Goal: Navigation & Orientation: Find specific page/section

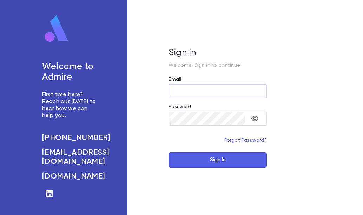
type input "**********"
click at [219, 158] on button "Sign In" at bounding box center [217, 159] width 98 height 15
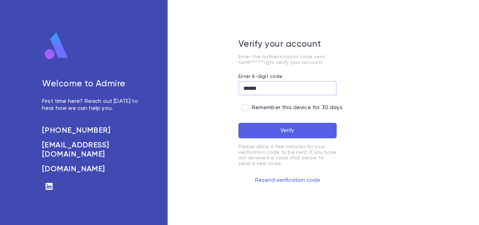
type input "******"
click at [256, 128] on button "Verify" at bounding box center [288, 130] width 98 height 15
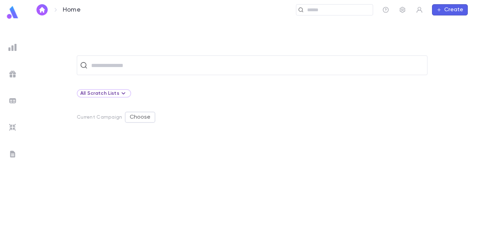
click at [6, 48] on ul at bounding box center [12, 131] width 25 height 187
click at [10, 44] on img at bounding box center [12, 47] width 8 height 8
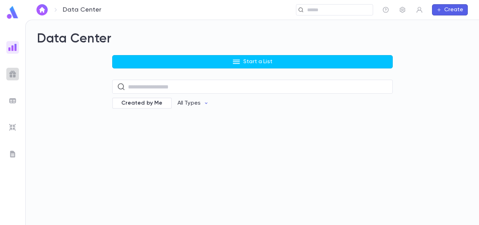
click at [17, 74] on div at bounding box center [12, 74] width 13 height 13
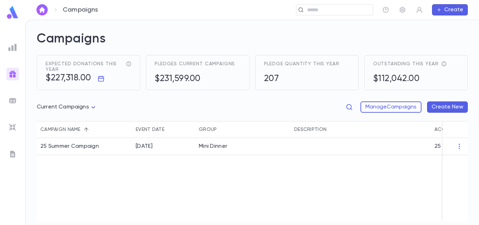
click at [13, 100] on img at bounding box center [12, 101] width 8 height 8
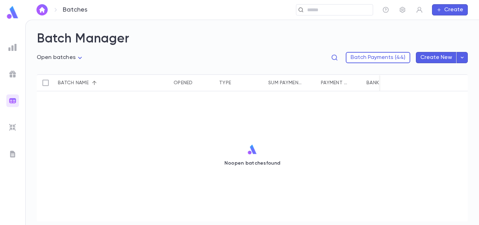
click at [12, 128] on img at bounding box center [12, 127] width 8 height 8
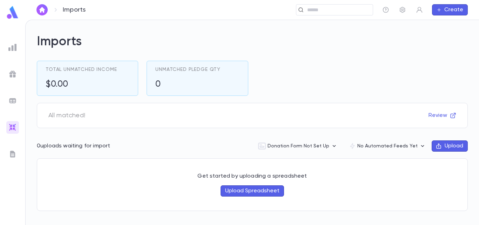
click at [12, 152] on img at bounding box center [12, 154] width 8 height 8
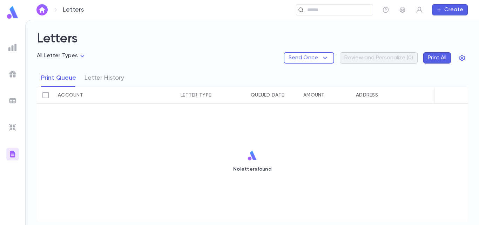
click at [42, 10] on img "button" at bounding box center [42, 10] width 8 height 6
